Goal: Task Accomplishment & Management: Use online tool/utility

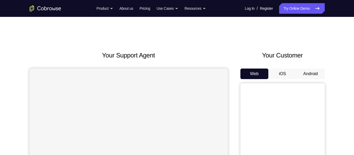
click at [311, 73] on button "Android" at bounding box center [311, 74] width 28 height 11
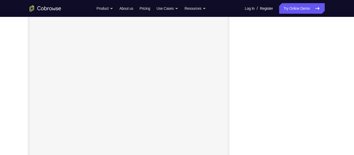
scroll to position [69, 0]
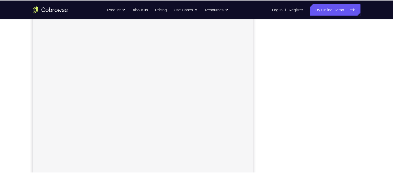
scroll to position [73, 0]
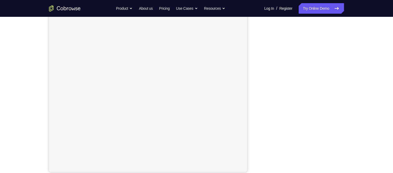
drag, startPoint x: 333, startPoint y: 4, endPoint x: 253, endPoint y: 73, distance: 105.6
click at [253, 73] on div "Your Support Agent Your Customer Web iOS Android" at bounding box center [196, 75] width 295 height 195
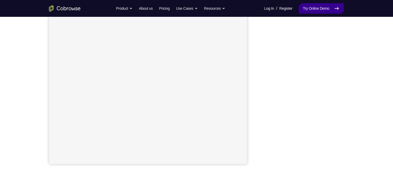
scroll to position [81, 0]
